Goal: Browse casually: Explore the website without a specific task or goal

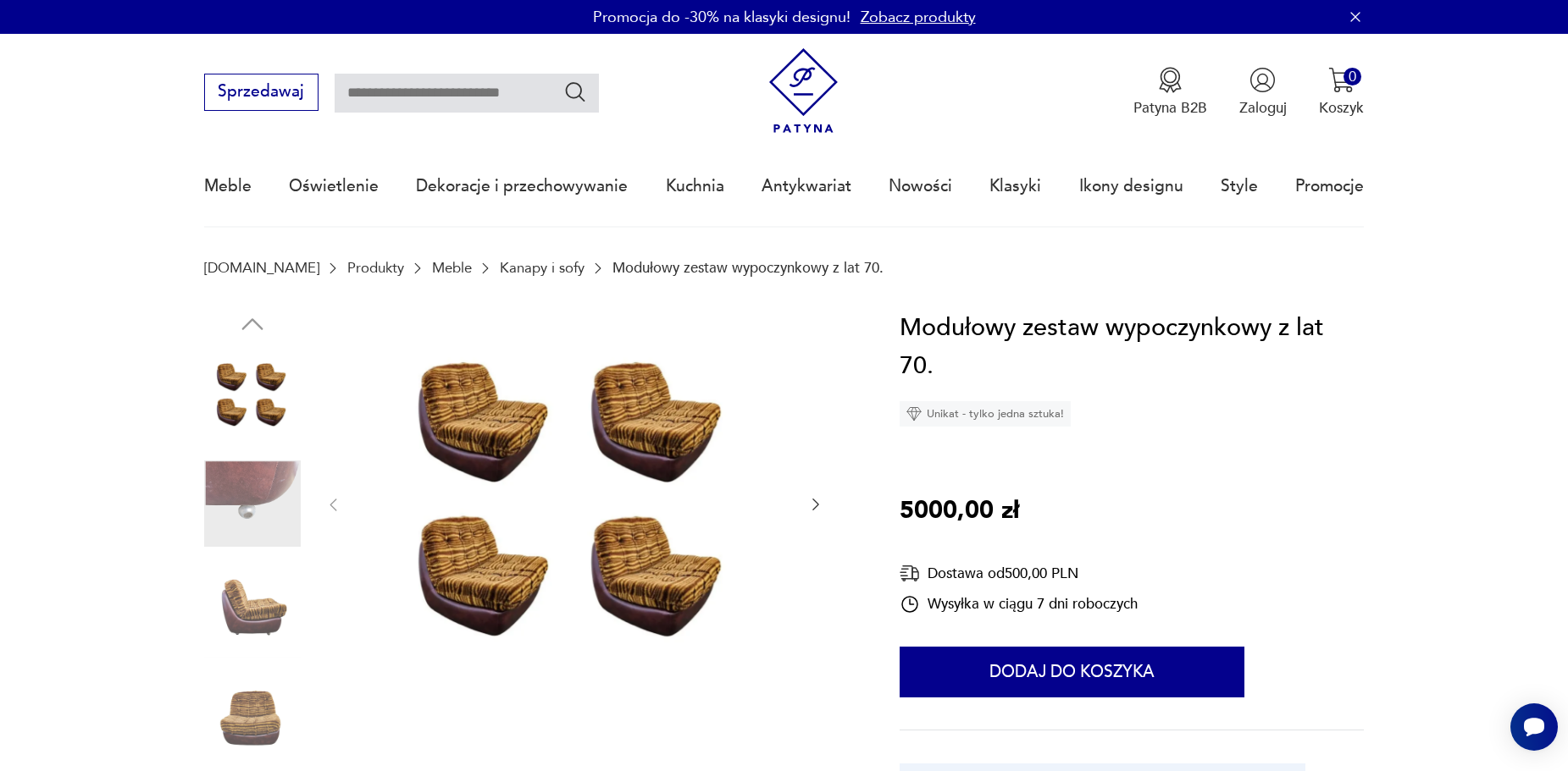
click at [637, 609] on img at bounding box center [575, 503] width 424 height 390
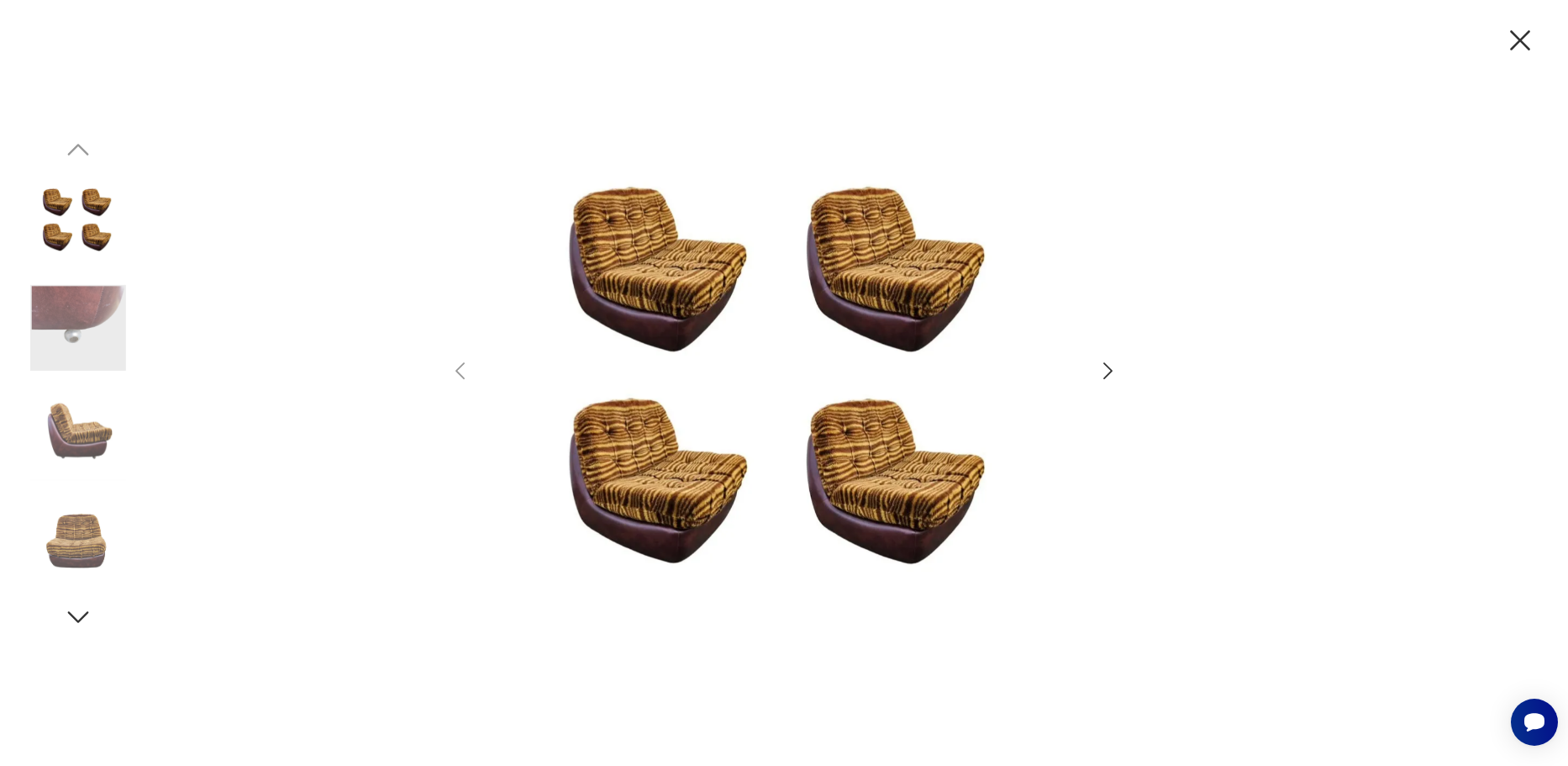
click at [1106, 361] on icon "button" at bounding box center [1108, 371] width 24 height 24
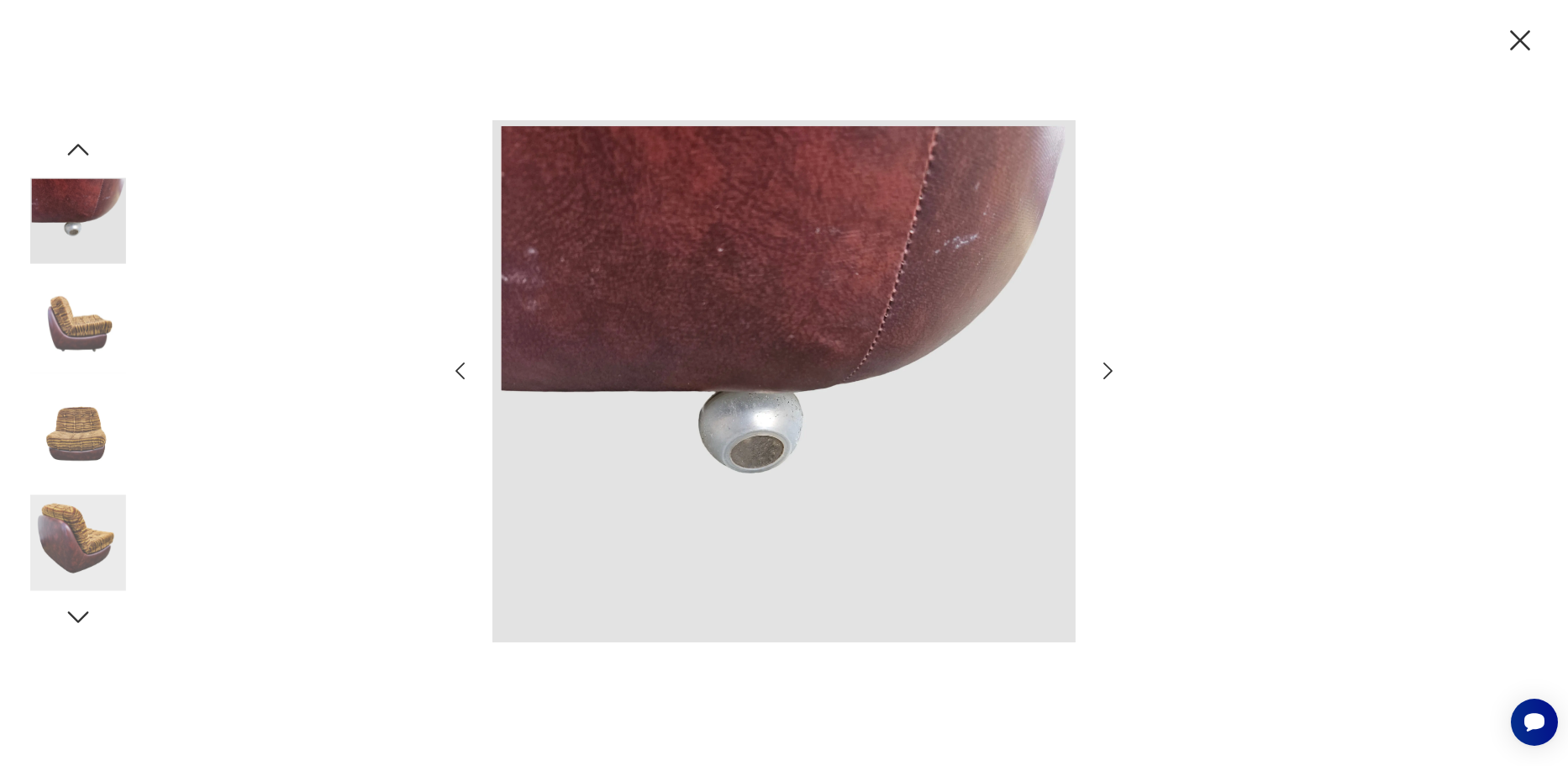
click at [1111, 377] on icon "button" at bounding box center [1108, 371] width 24 height 24
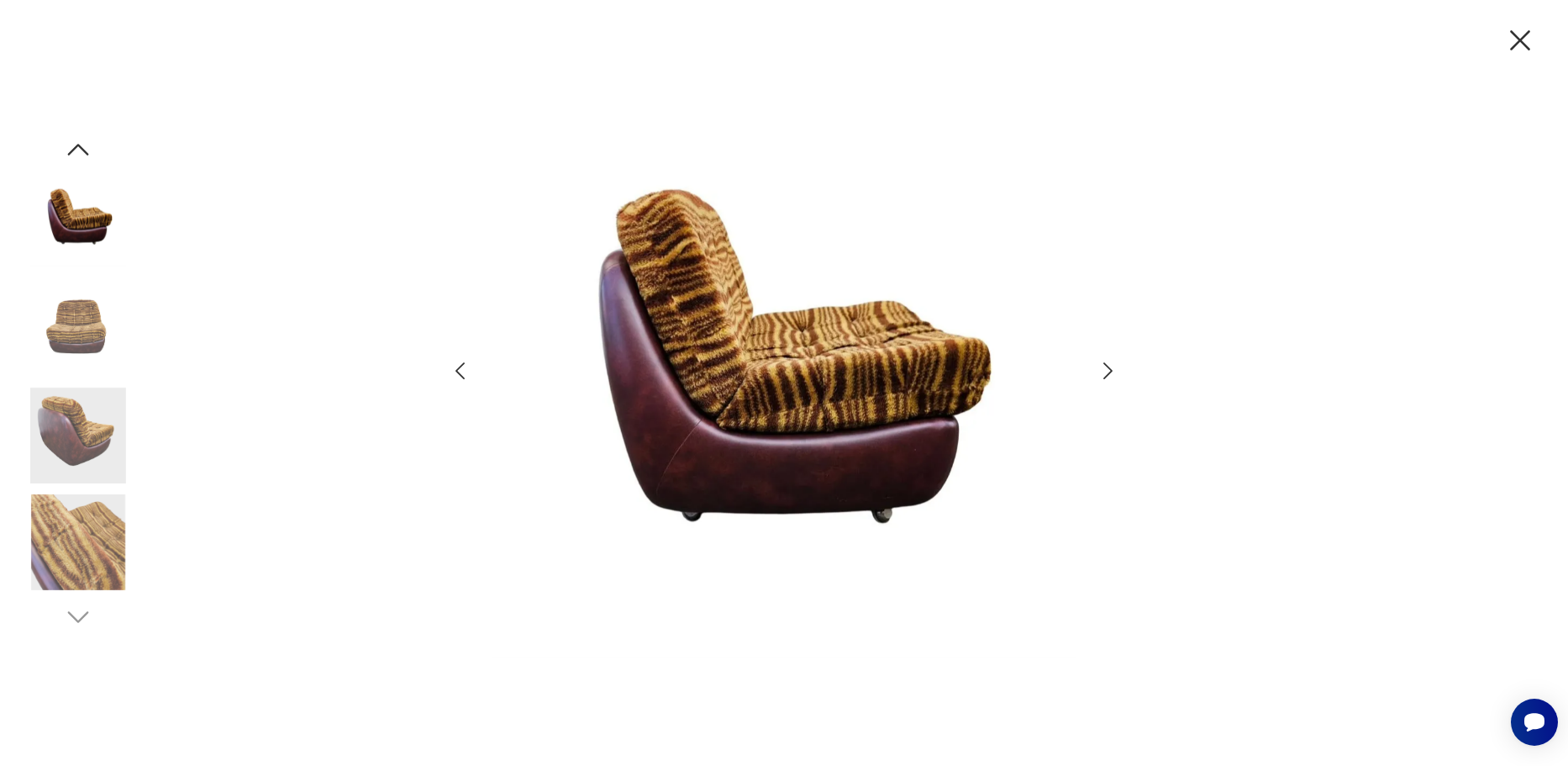
click at [1111, 377] on icon "button" at bounding box center [1108, 371] width 24 height 24
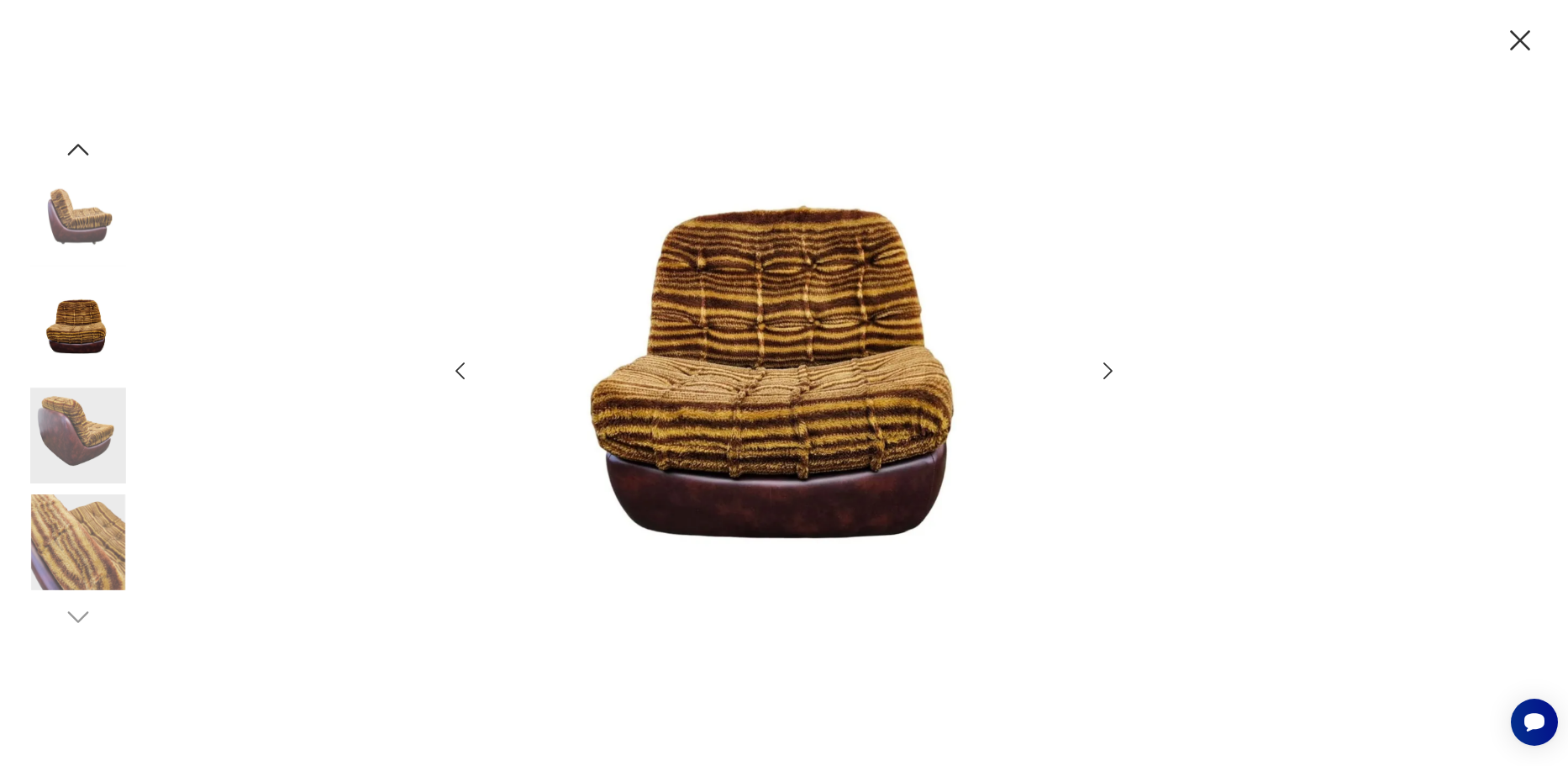
click at [1111, 377] on icon "button" at bounding box center [1108, 371] width 24 height 24
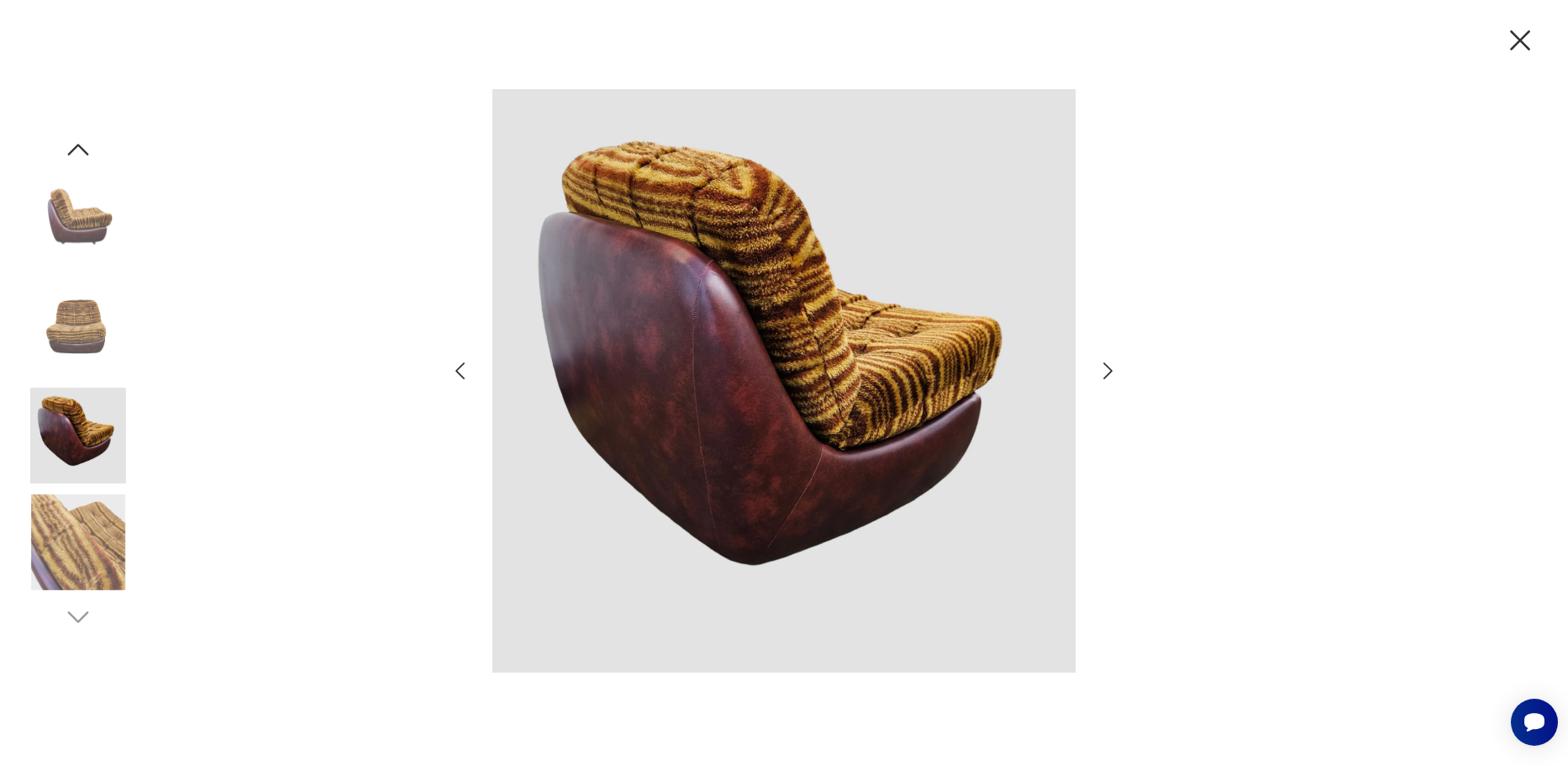
click at [1513, 47] on icon "button" at bounding box center [1521, 41] width 20 height 20
